Goal: Communication & Community: Answer question/provide support

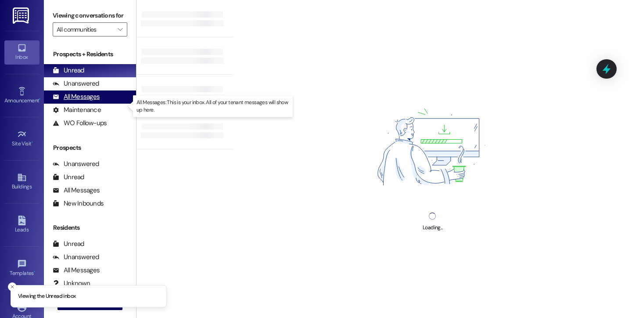
click at [90, 101] on div "All Messages" at bounding box center [76, 96] width 47 height 9
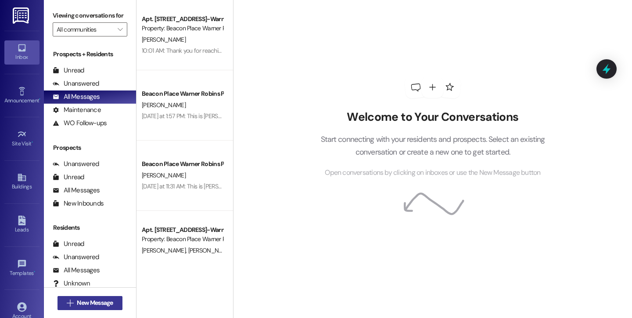
click at [101, 298] on span "New Message" at bounding box center [95, 302] width 36 height 9
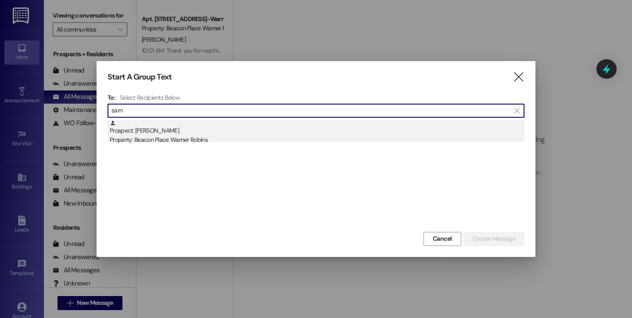
type input "sarn"
click at [185, 133] on div "Prospect: [PERSON_NAME] Property: [GEOGRAPHIC_DATA] Warner Robins" at bounding box center [317, 132] width 415 height 25
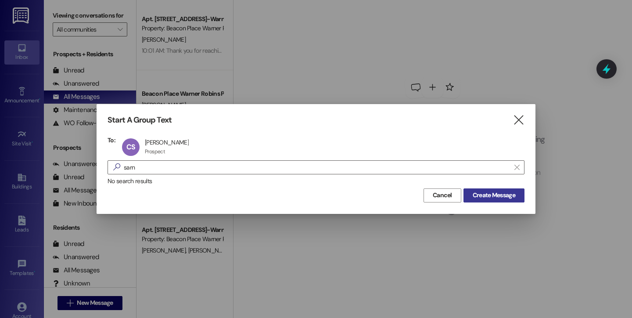
click at [493, 195] on span "Create Message" at bounding box center [494, 194] width 43 height 9
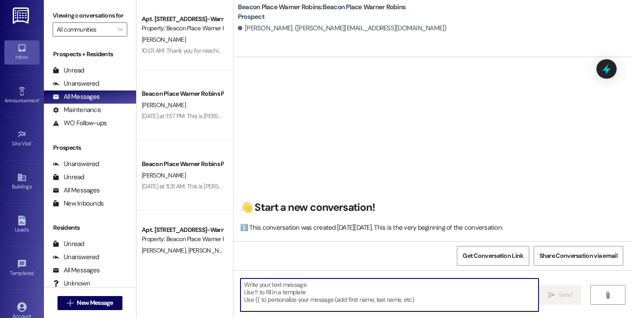
click at [372, 290] on textarea at bounding box center [389, 294] width 298 height 33
click at [259, 301] on textarea at bounding box center [389, 294] width 298 height 33
type textarea "h"
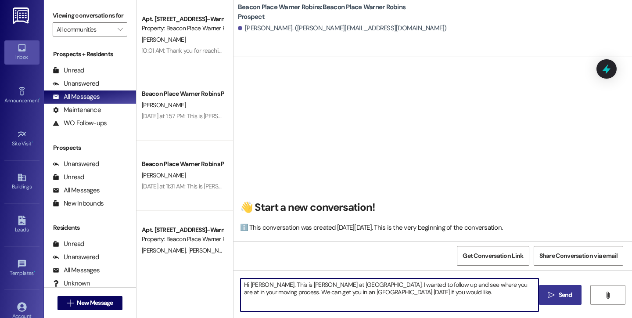
type textarea "Hi [PERSON_NAME]. This is [PERSON_NAME] at [GEOGRAPHIC_DATA]. I wanted to follo…"
click at [550, 296] on icon "" at bounding box center [551, 294] width 7 height 7
